Goal: Complete application form

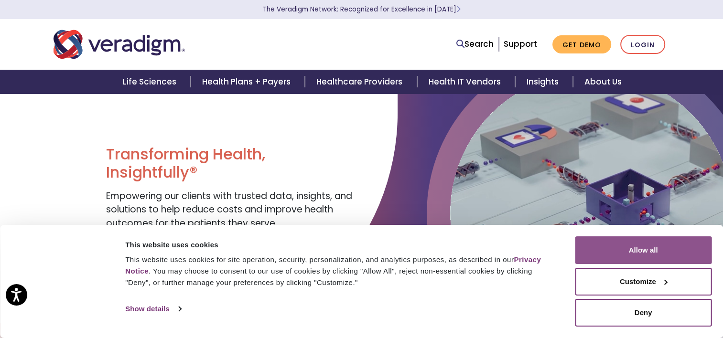
click at [637, 248] on button "Allow all" at bounding box center [643, 251] width 137 height 28
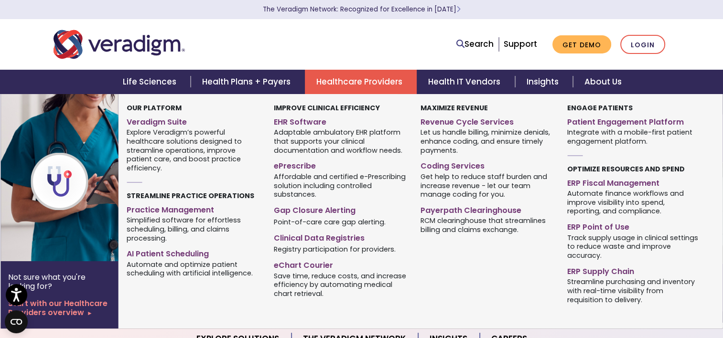
click at [355, 82] on link "Healthcare Providers" at bounding box center [361, 82] width 112 height 24
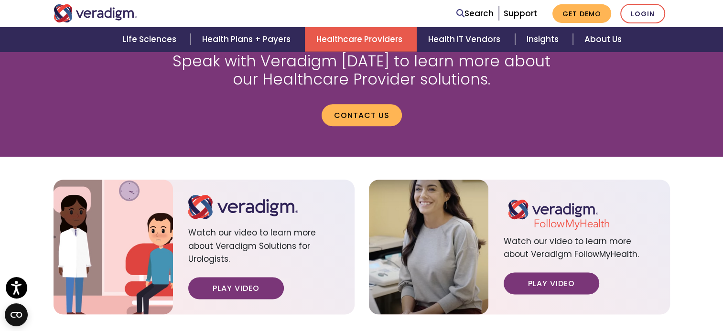
scroll to position [1105, 0]
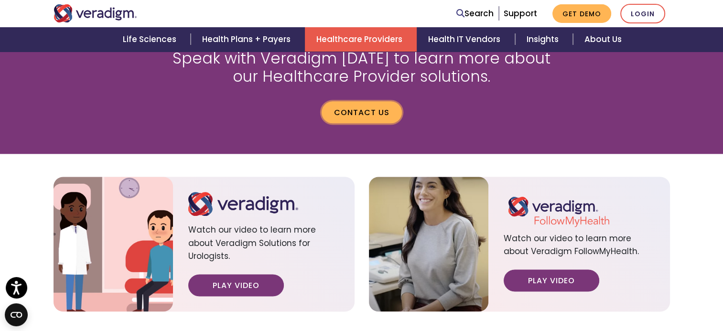
click at [366, 101] on link "Contact us" at bounding box center [362, 112] width 80 height 22
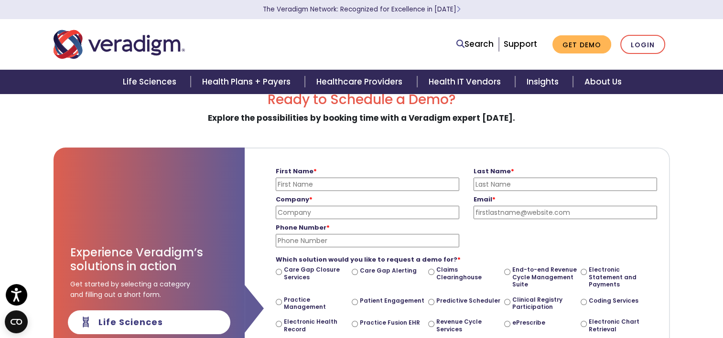
click at [350, 184] on input "First Name *" at bounding box center [367, 184] width 183 height 13
type input "[PERSON_NAME]"
type input "Assured Hearing LLC"
type input "[PERSON_NAME][EMAIL_ADDRESS][PERSON_NAME][DOMAIN_NAME]"
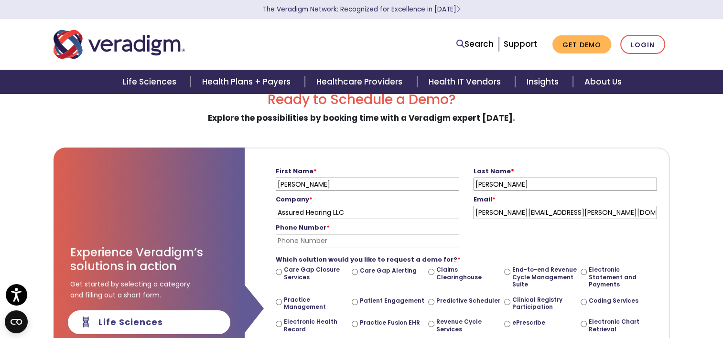
type input "7073436020"
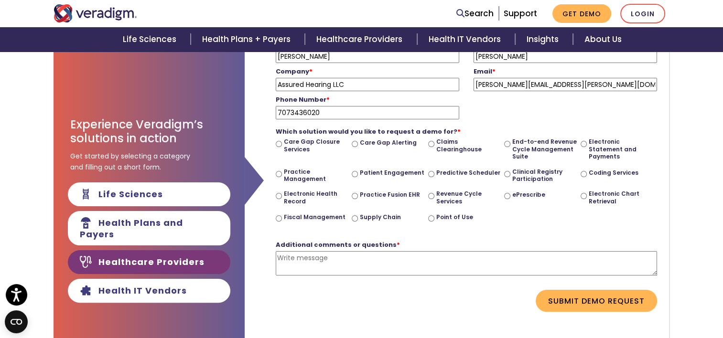
scroll to position [147, 0]
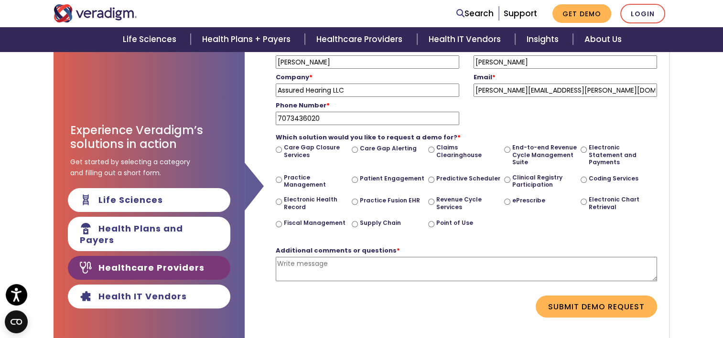
click at [348, 269] on textarea "Additional comments or questions *" at bounding box center [466, 269] width 381 height 24
paste textarea "Loremip Dolorsi AME co adipisci eli seddoei temporinc utlabor-etdolo magnaali e…"
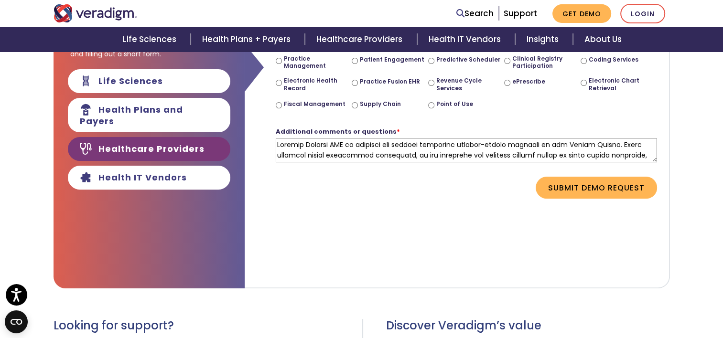
scroll to position [276, 0]
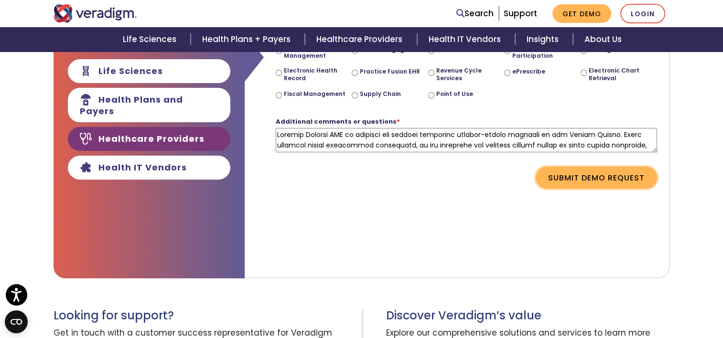
type textarea "Loremip Dolorsi AME co adipisci eli seddoei temporinc utlabor-etdolo magnaali e…"
click at [585, 178] on button "Submit Demo Request" at bounding box center [596, 178] width 121 height 22
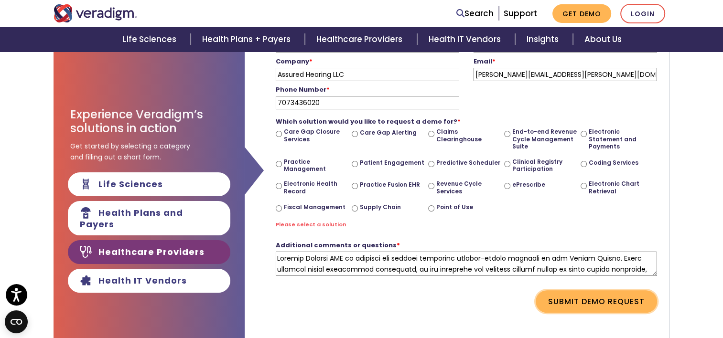
scroll to position [158, 0]
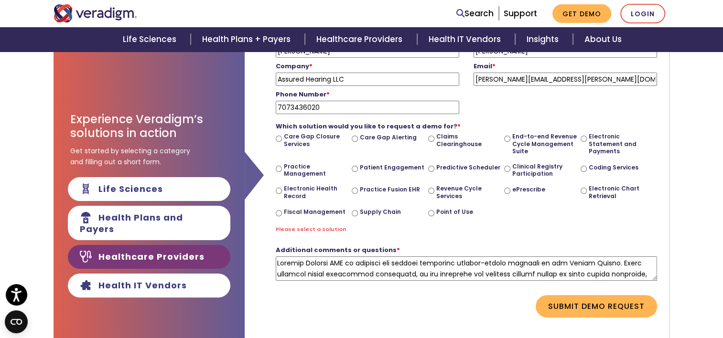
click at [354, 137] on input "Care Gap Alerting" at bounding box center [355, 139] width 6 height 6
radio input "true"
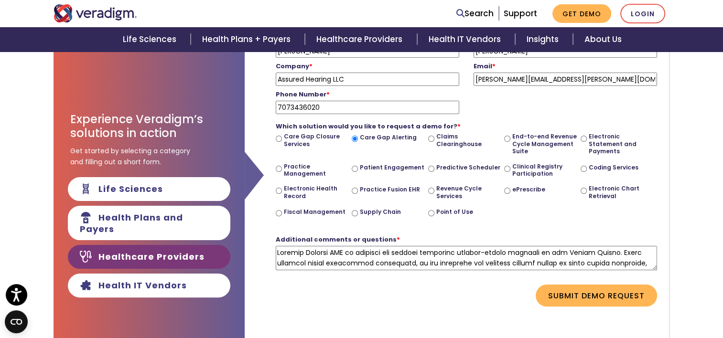
click at [585, 328] on div "First Name * [PERSON_NAME] Please enter your first name Last Name * [PERSON_NAM…" at bounding box center [457, 205] width 425 height 382
click at [428, 319] on form "First Name * [PERSON_NAME] Please enter your first name Last Name * [PERSON_NAM…" at bounding box center [457, 168] width 410 height 306
click at [506, 115] on div "Which solution would you like to request a demo for? * Care Gap Closure Service…" at bounding box center [466, 170] width 381 height 113
click at [509, 304] on div "Submit Demo Request" at bounding box center [467, 296] width 396 height 22
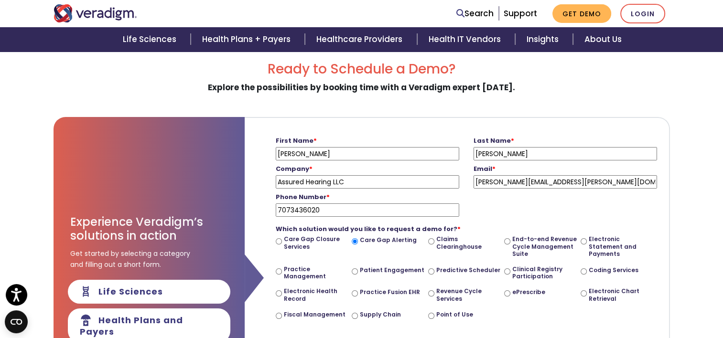
scroll to position [57, 0]
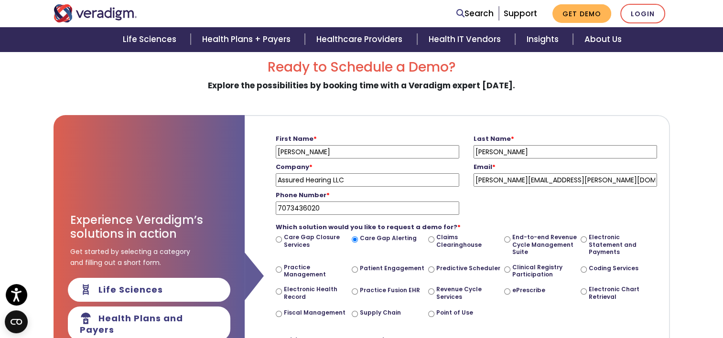
click at [499, 61] on h2 "Ready to Schedule a Demo?" at bounding box center [362, 67] width 616 height 16
click at [509, 72] on h2 "Ready to Schedule a Demo?" at bounding box center [362, 67] width 616 height 16
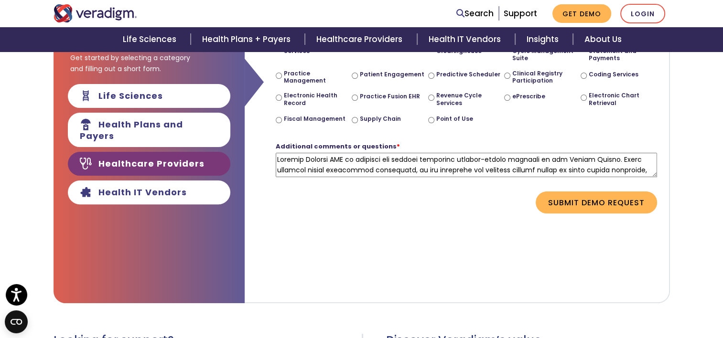
scroll to position [266, 0]
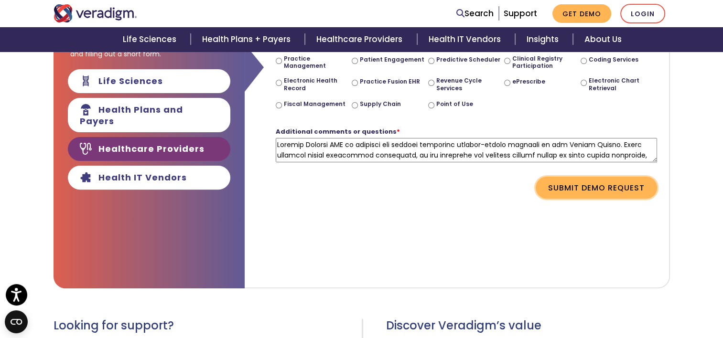
click at [594, 183] on button "Submit Demo Request" at bounding box center [596, 188] width 121 height 22
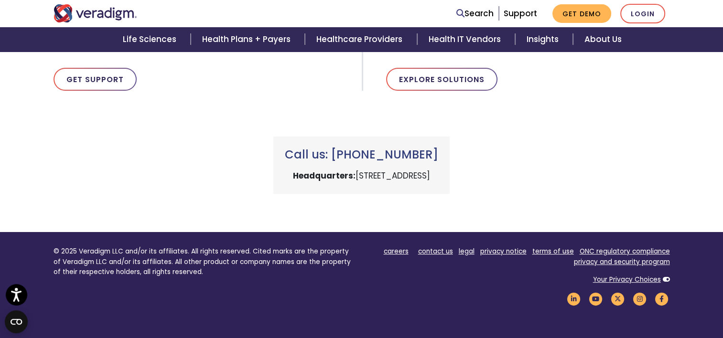
scroll to position [203, 0]
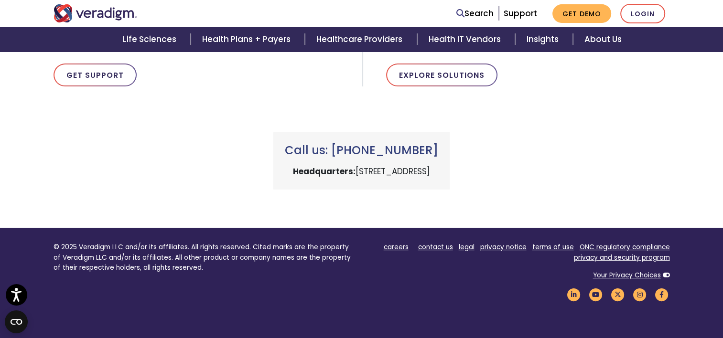
drag, startPoint x: 721, startPoint y: 234, endPoint x: 722, endPoint y: 242, distance: 8.2
click at [722, 242] on footer "© 2025 Veradigm LLC and/or its affiliates. All rights reserved. Cited marks are…" at bounding box center [361, 328] width 723 height 201
drag, startPoint x: 722, startPoint y: 242, endPoint x: 727, endPoint y: 268, distance: 26.7
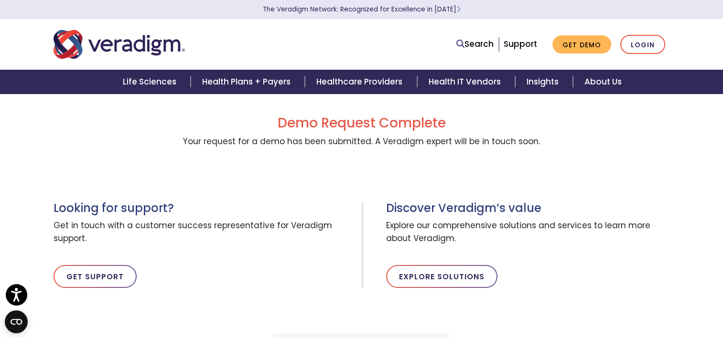
scroll to position [0, 0]
